Goal: Transaction & Acquisition: Book appointment/travel/reservation

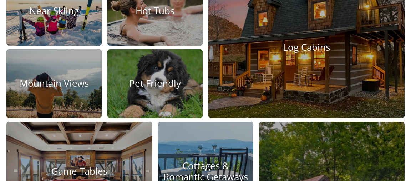
scroll to position [706, 1]
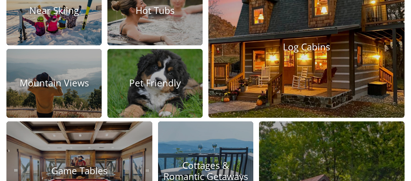
click at [286, 96] on img at bounding box center [307, 46] width 216 height 155
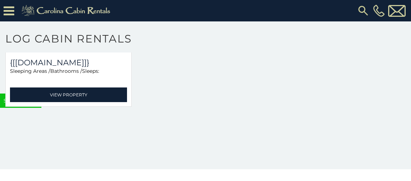
scroll to position [415, 0]
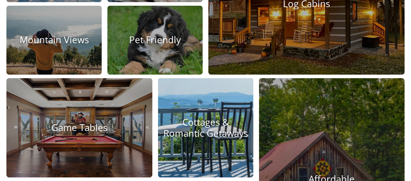
scroll to position [753, 1]
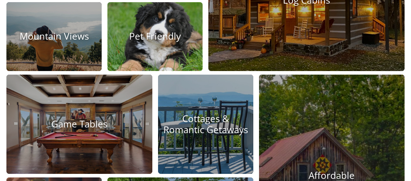
click at [170, 74] on img at bounding box center [155, 37] width 105 height 76
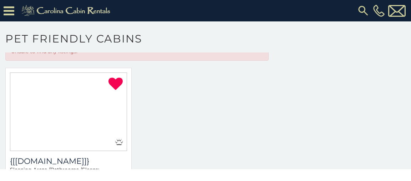
scroll to position [59, 0]
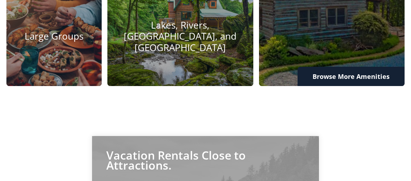
scroll to position [916, 1]
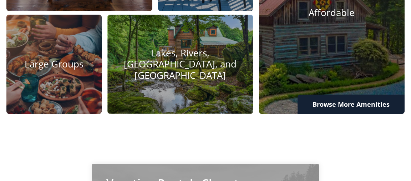
click at [198, 94] on img at bounding box center [180, 64] width 146 height 99
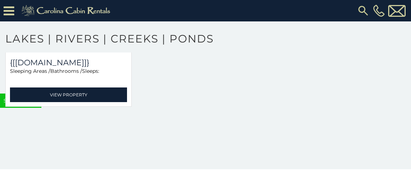
scroll to position [851, 0]
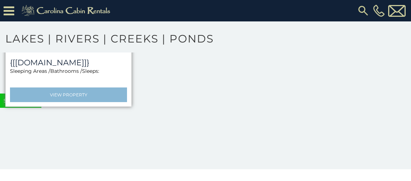
click at [35, 88] on link "View Property" at bounding box center [68, 94] width 117 height 15
click at [36, 89] on link "View Property" at bounding box center [68, 94] width 117 height 15
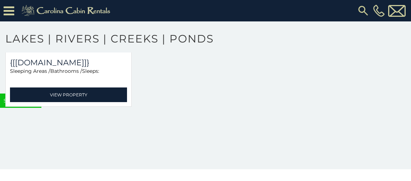
scroll to position [0, 0]
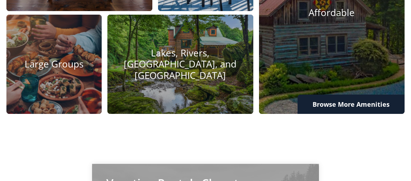
scroll to position [916, 1]
